Goal: Transaction & Acquisition: Purchase product/service

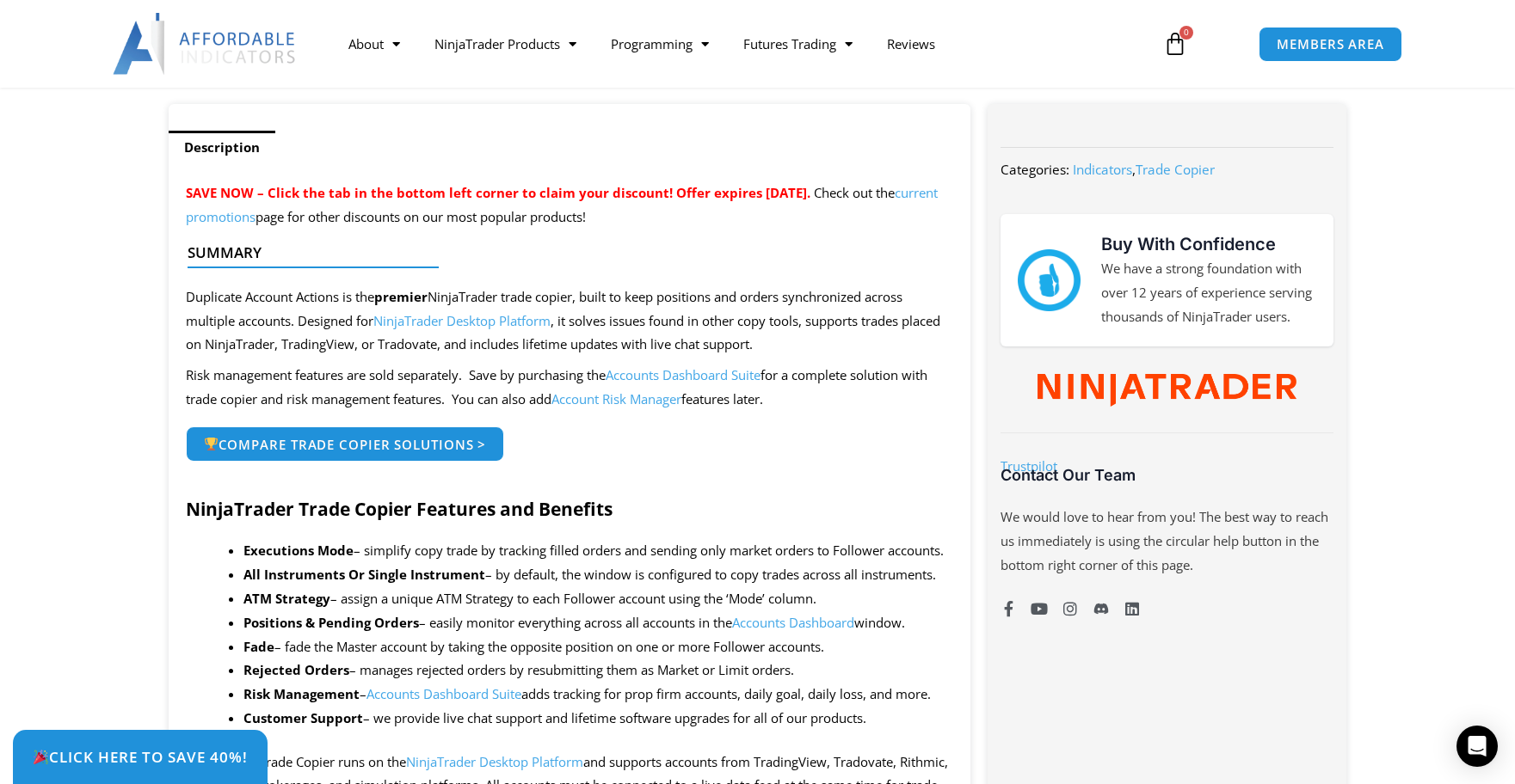
scroll to position [1261, 0]
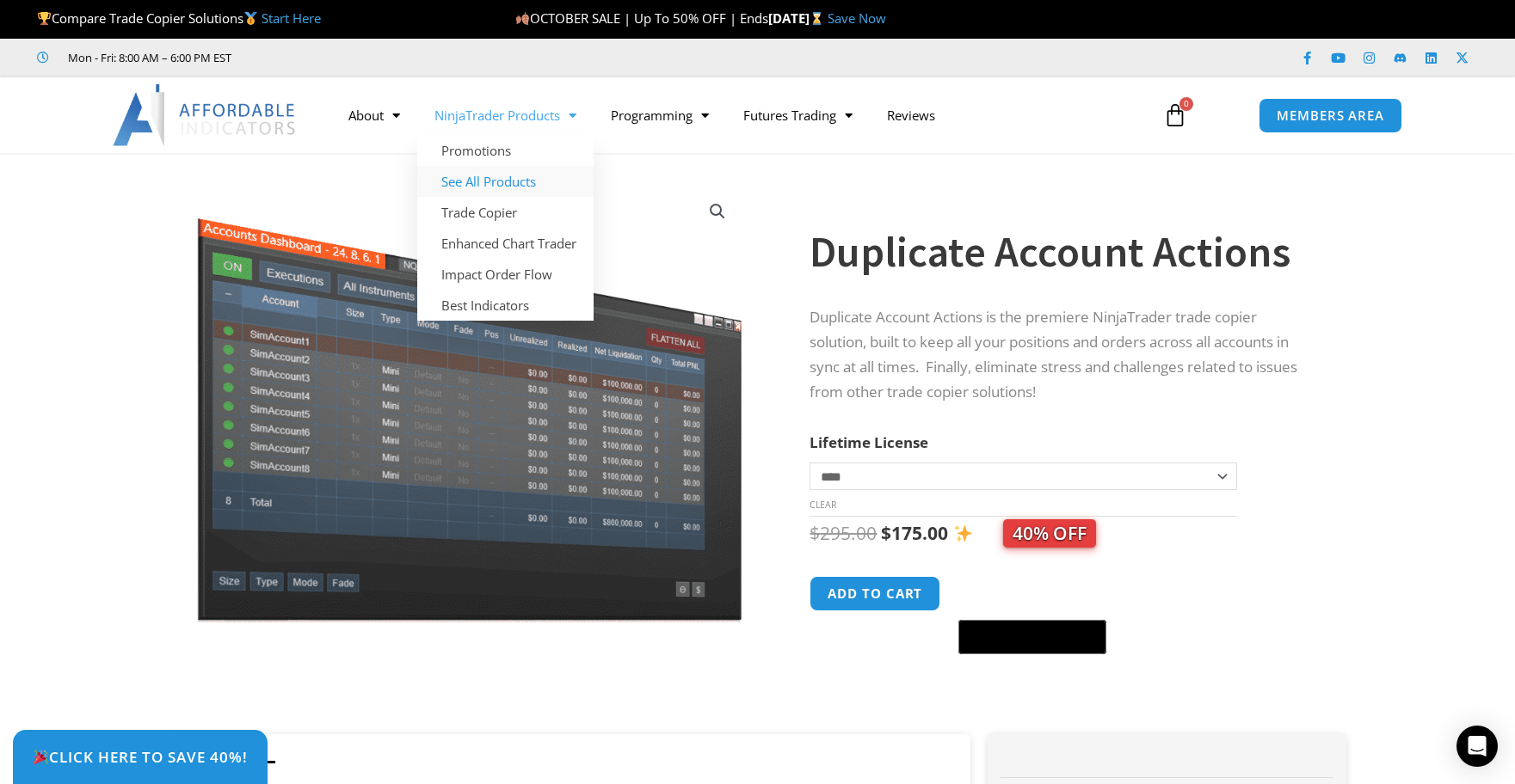
click at [476, 186] on link "See All Products" at bounding box center [505, 182] width 176 height 31
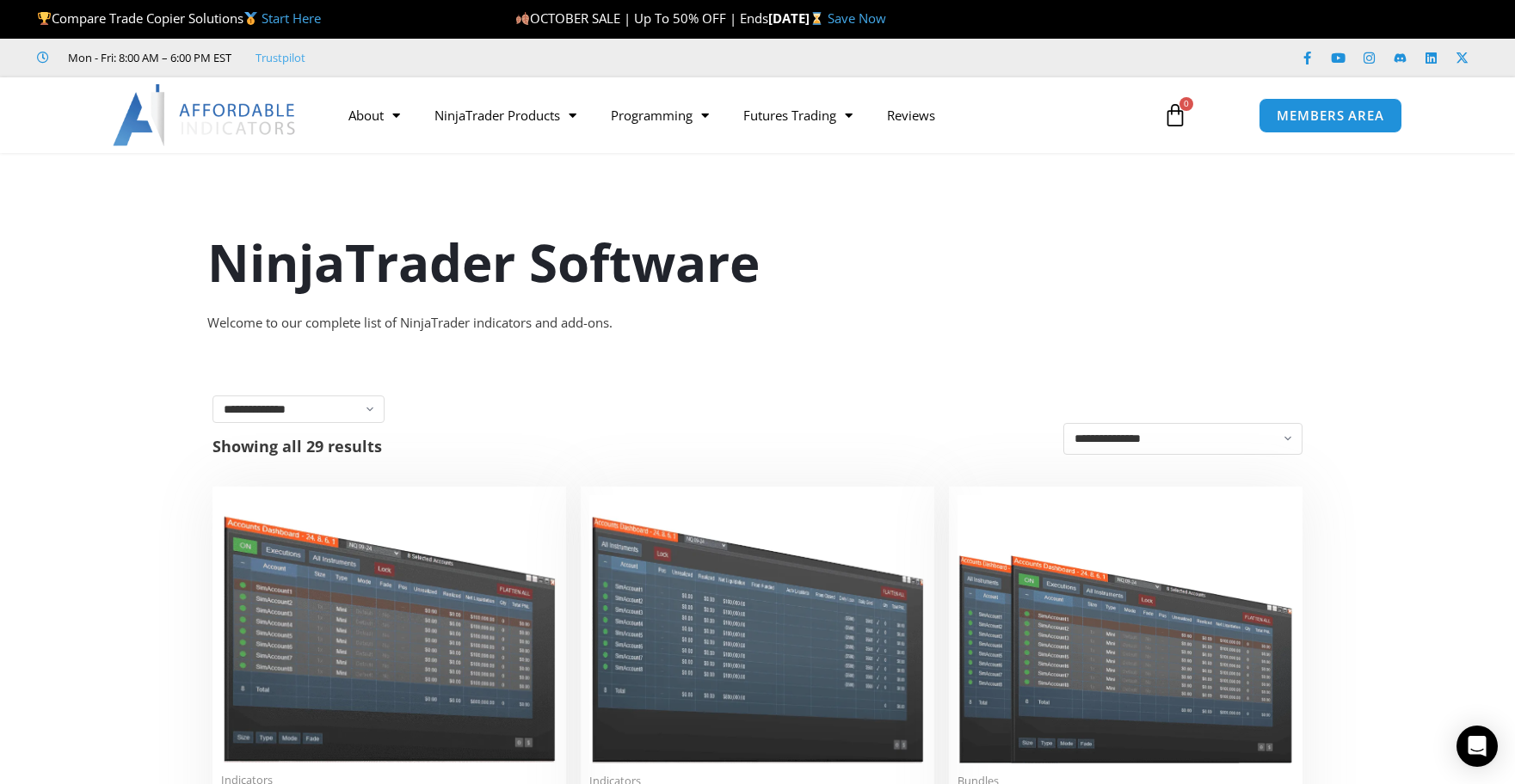
scroll to position [316, 0]
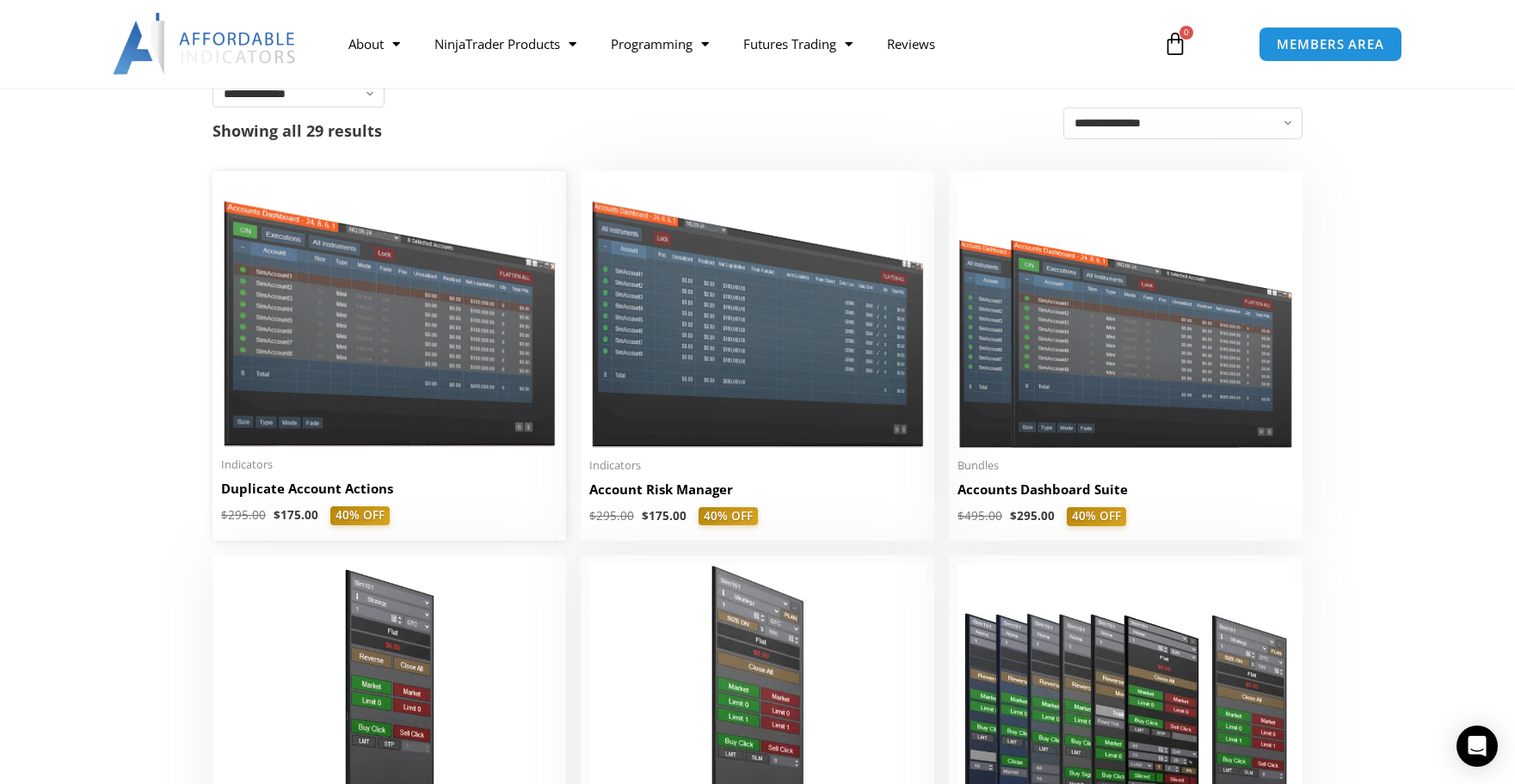
click at [388, 322] on img at bounding box center [390, 314] width 337 height 267
click at [777, 326] on img at bounding box center [758, 314] width 337 height 267
click at [374, 349] on img at bounding box center [390, 314] width 337 height 267
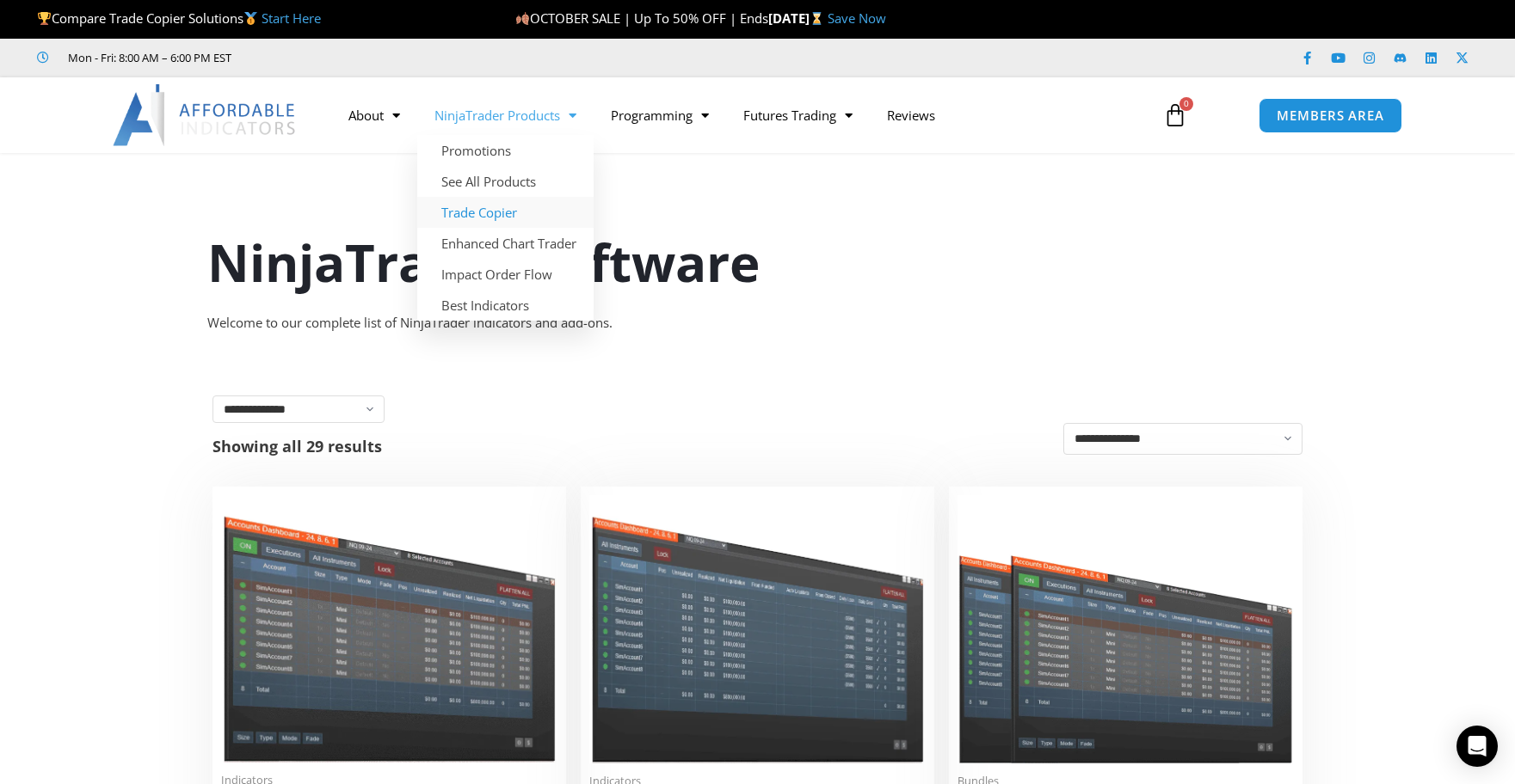
click at [494, 212] on link "Trade Copier" at bounding box center [505, 213] width 176 height 31
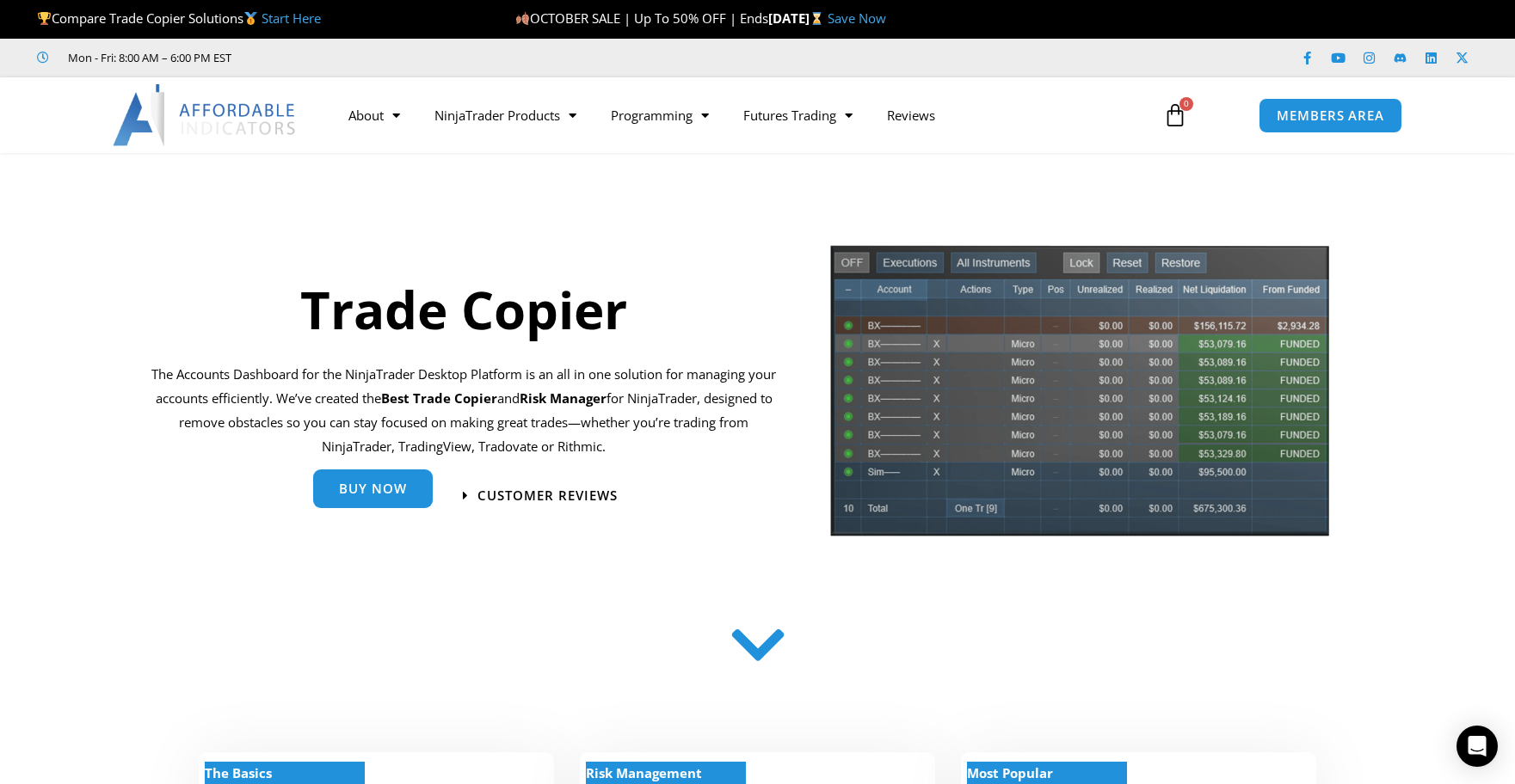
click at [376, 489] on span "Buy Now" at bounding box center [372, 489] width 68 height 13
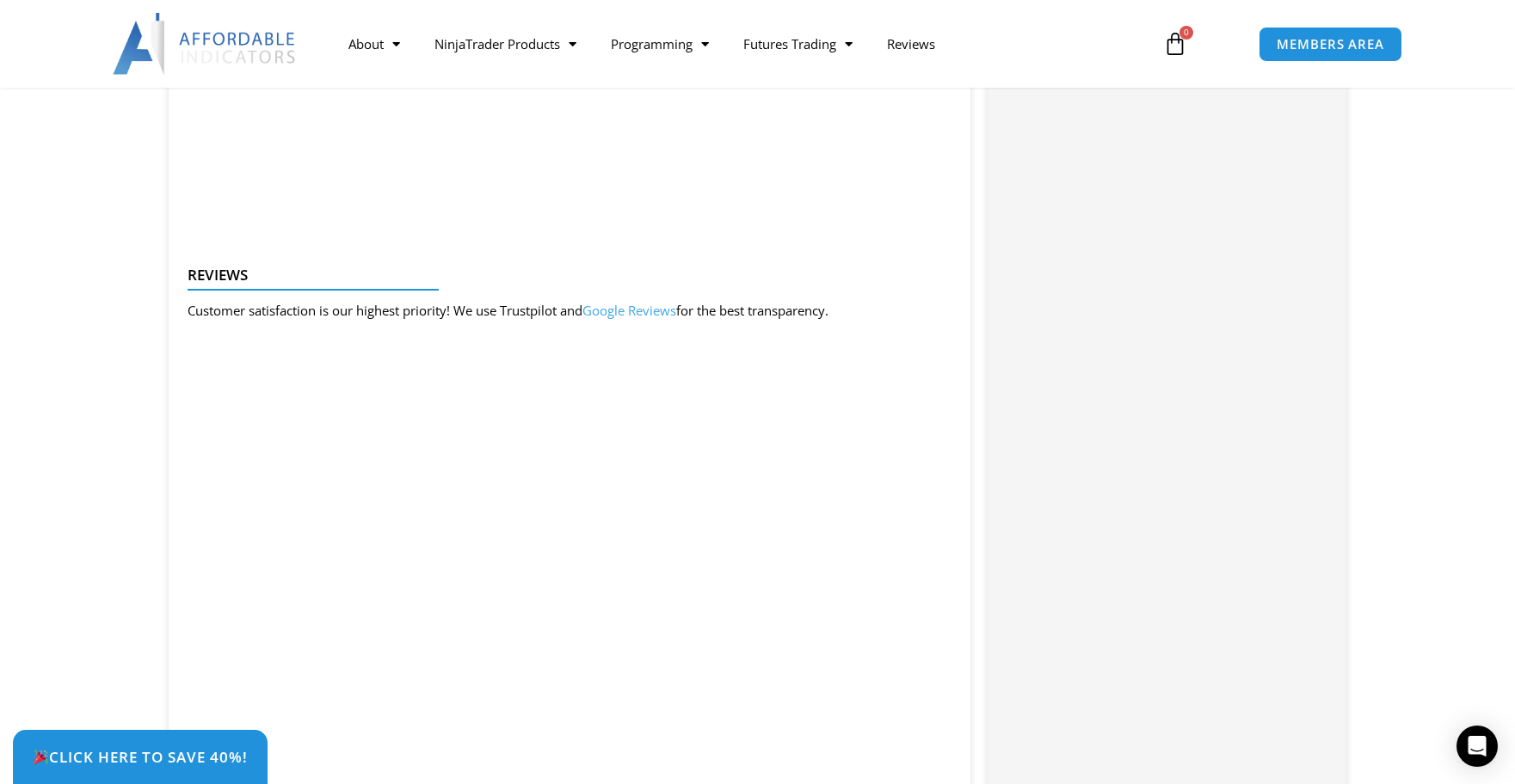
scroll to position [1892, 0]
